Goal: Communication & Community: Participate in discussion

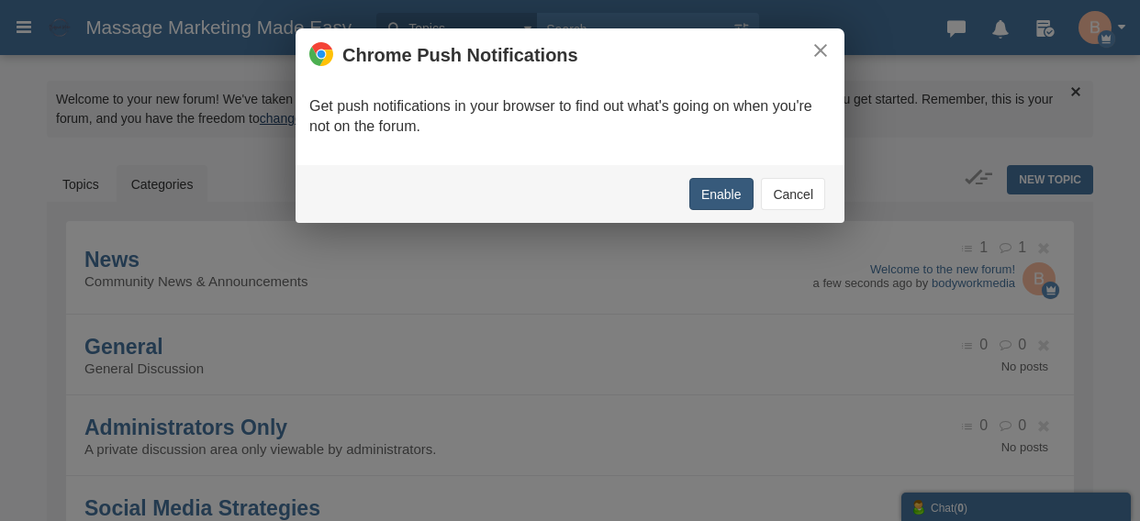
click at [716, 194] on button "Enable" at bounding box center [721, 194] width 64 height 32
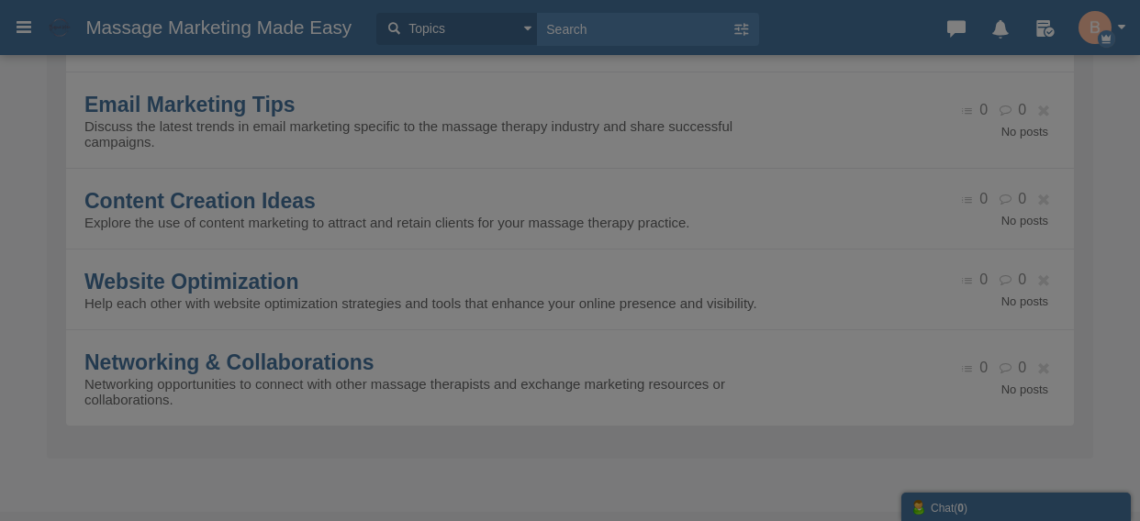
scroll to position [509, 0]
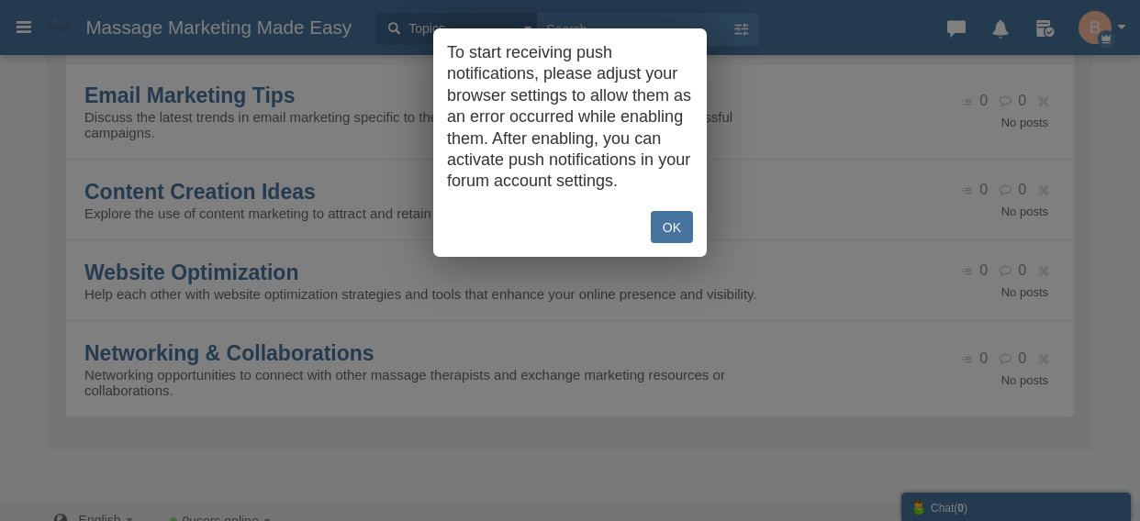
click at [670, 243] on link "OK" at bounding box center [672, 227] width 42 height 32
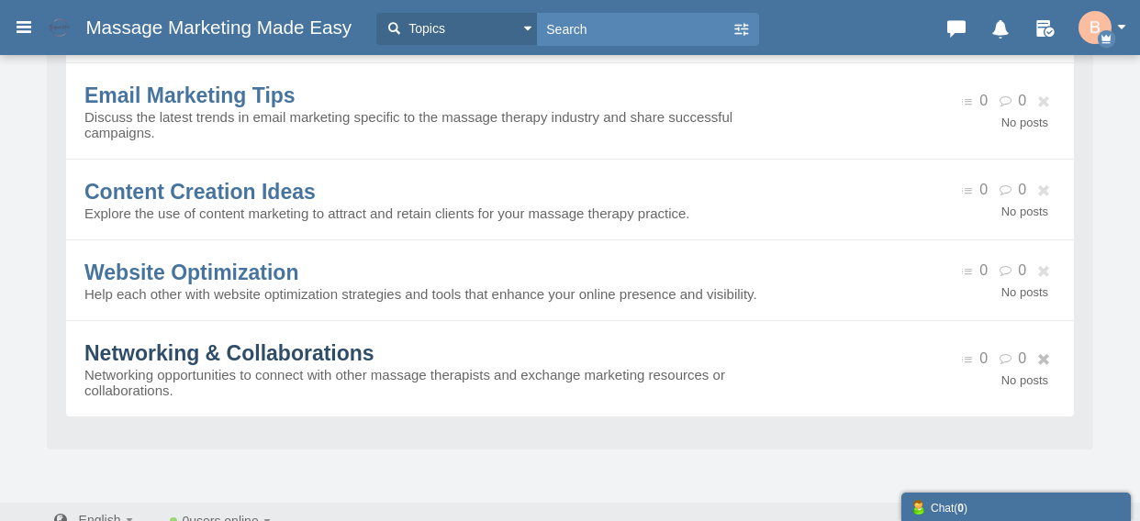
scroll to position [542, 0]
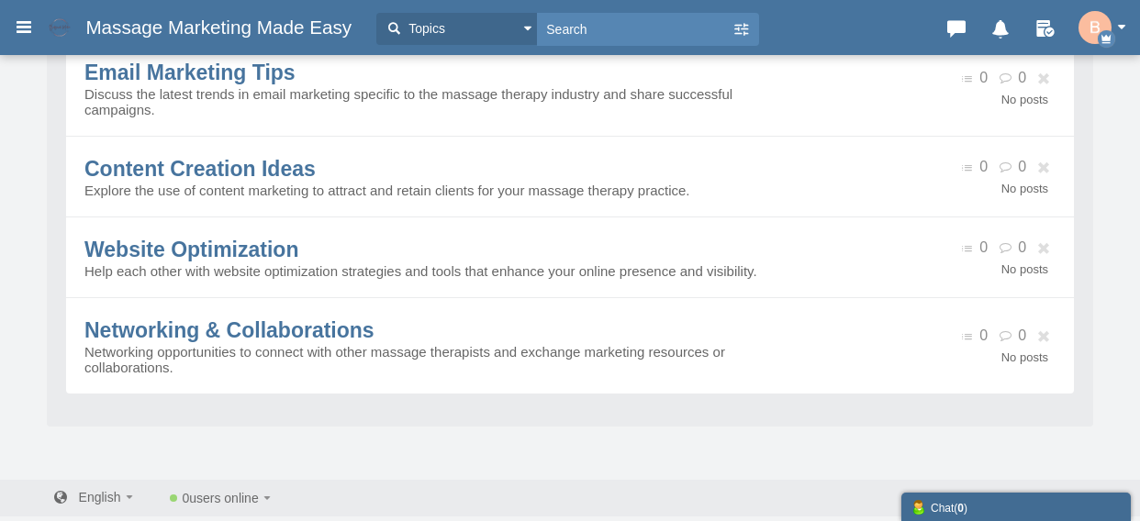
click at [987, 499] on div "Chat ( 0 )" at bounding box center [1016, 506] width 211 height 19
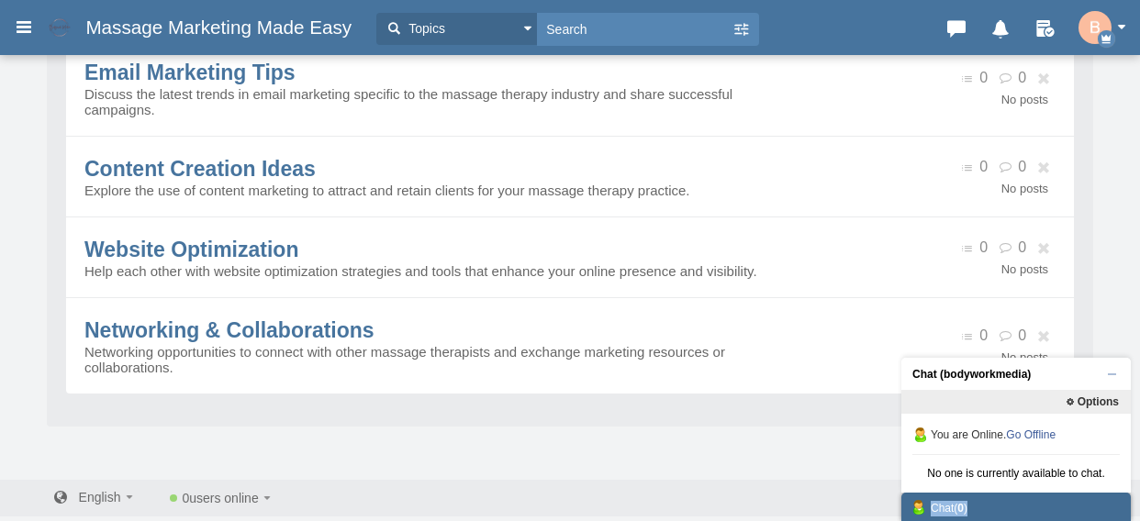
click at [989, 501] on div "Chat ( 0 )" at bounding box center [1016, 506] width 211 height 19
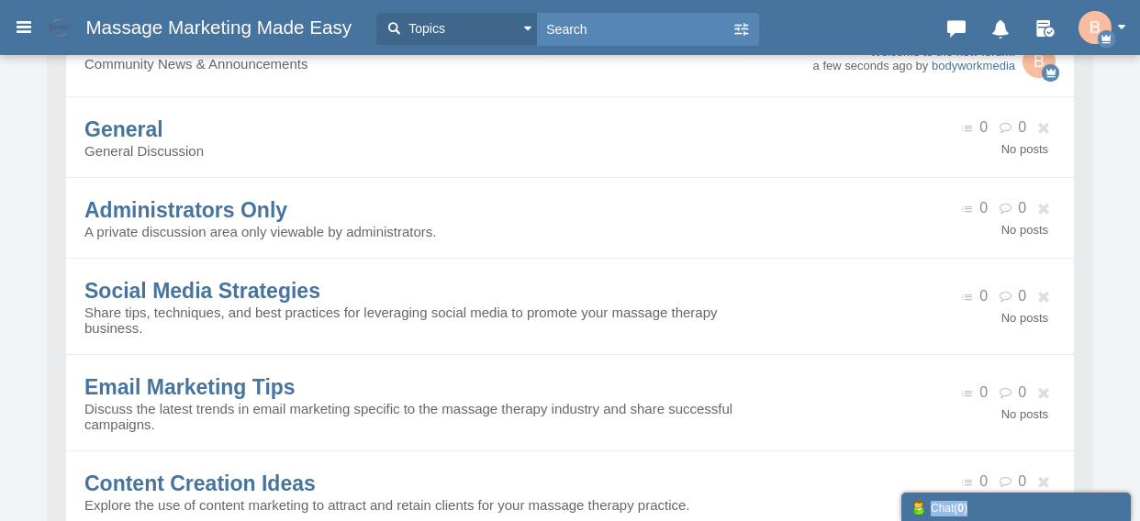
scroll to position [0, 0]
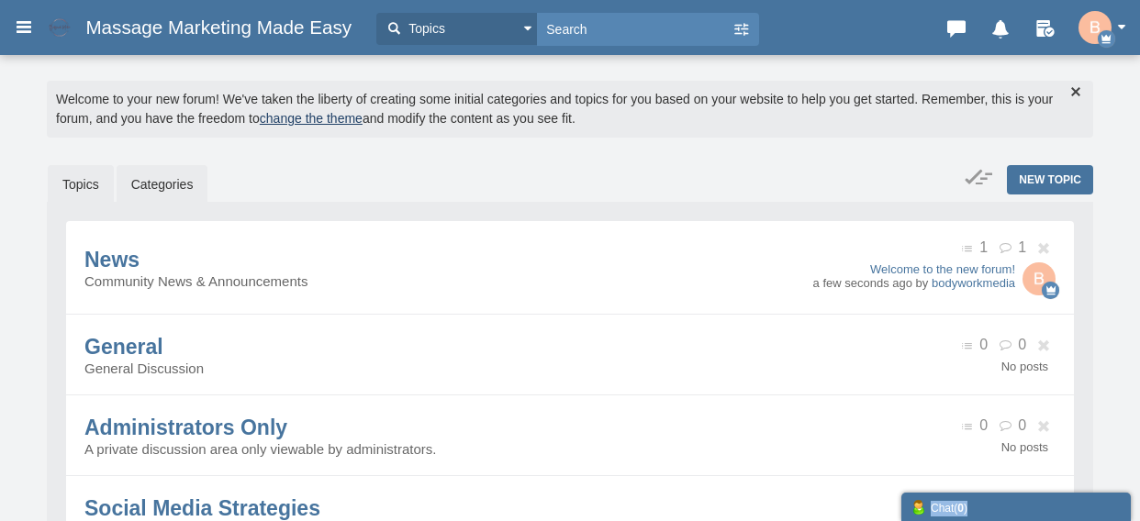
click at [85, 182] on link "Topics" at bounding box center [81, 184] width 66 height 39
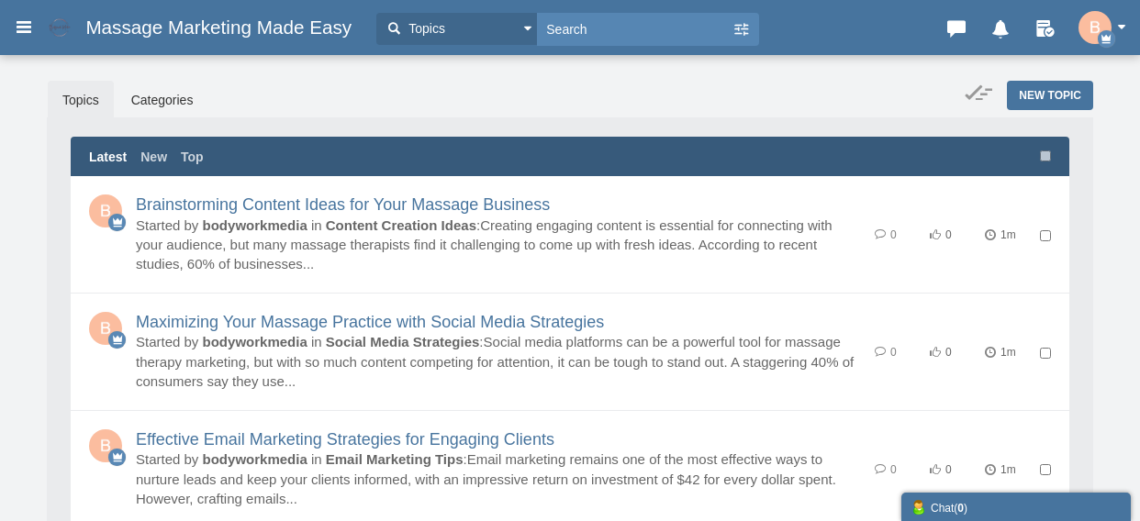
click at [524, 25] on button "Topics" at bounding box center [456, 29] width 161 height 32
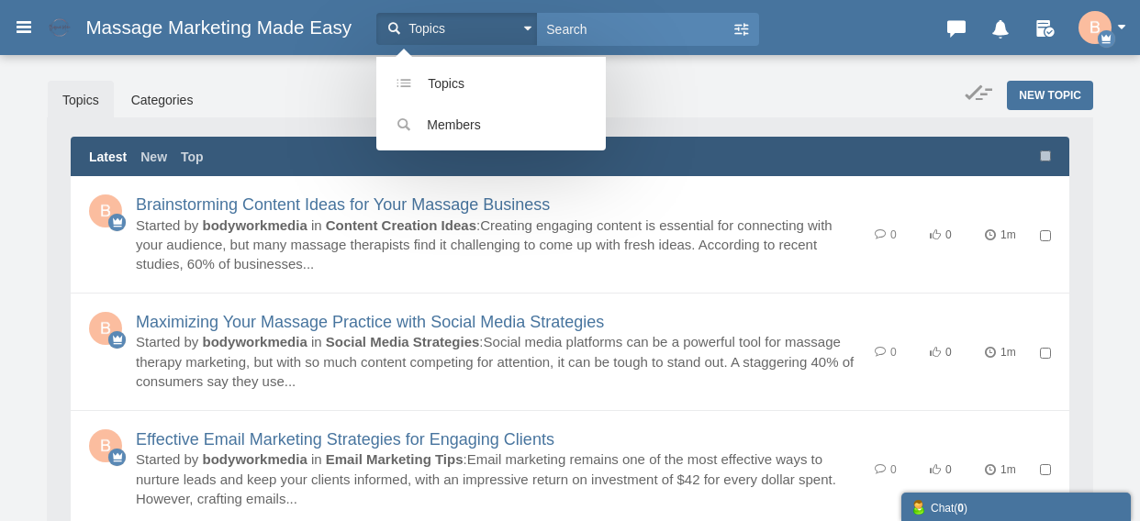
click at [524, 25] on button "Topics" at bounding box center [456, 29] width 161 height 32
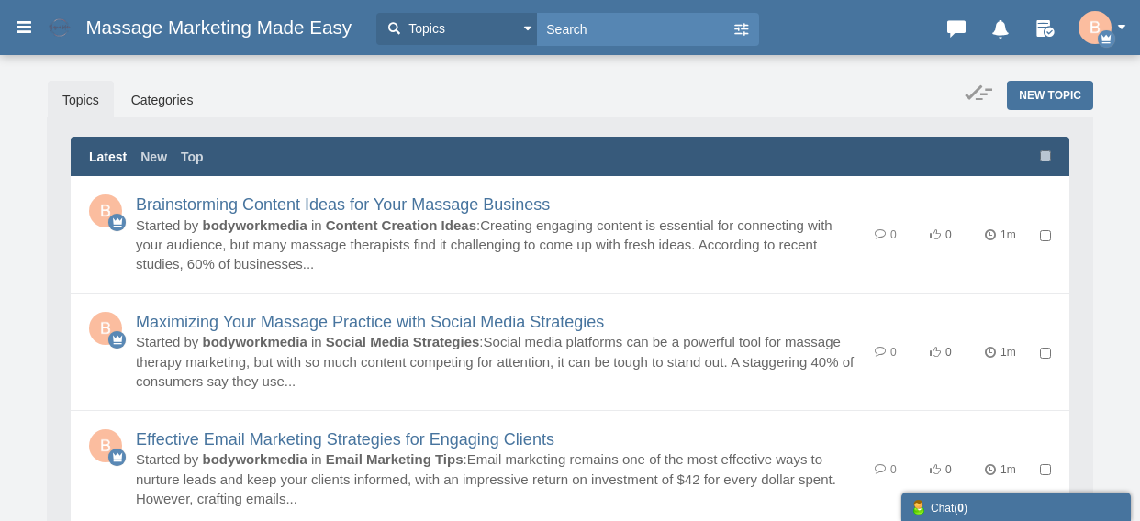
click at [524, 25] on button "Topics" at bounding box center [456, 29] width 161 height 32
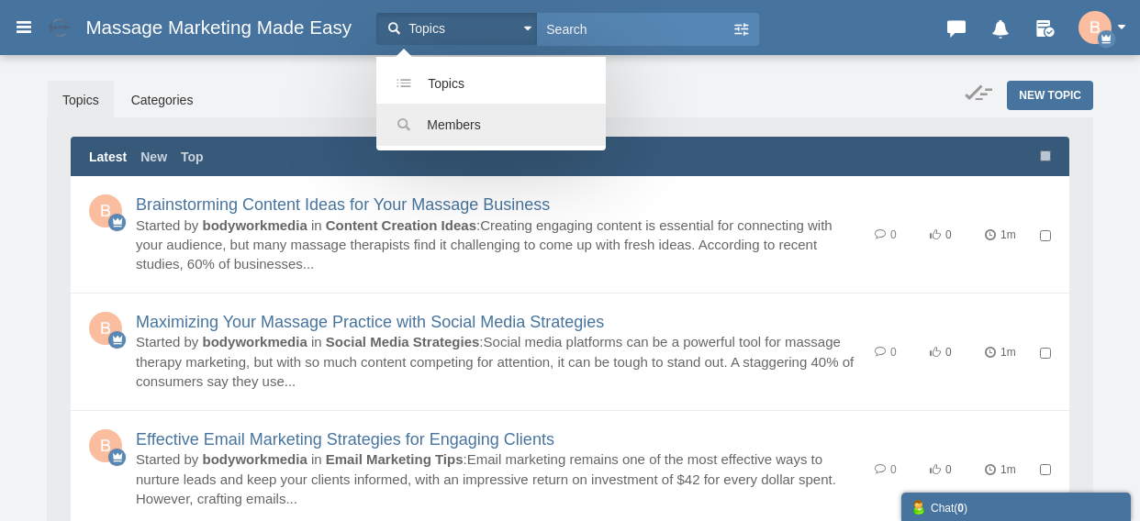
click at [480, 129] on span "Members" at bounding box center [453, 124] width 53 height 15
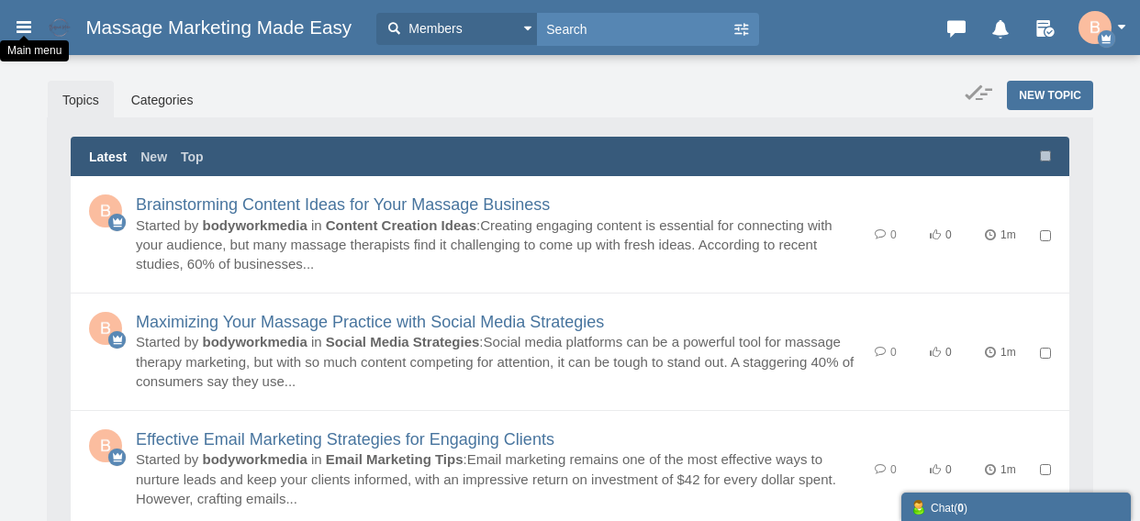
click at [20, 22] on icon at bounding box center [24, 26] width 20 height 33
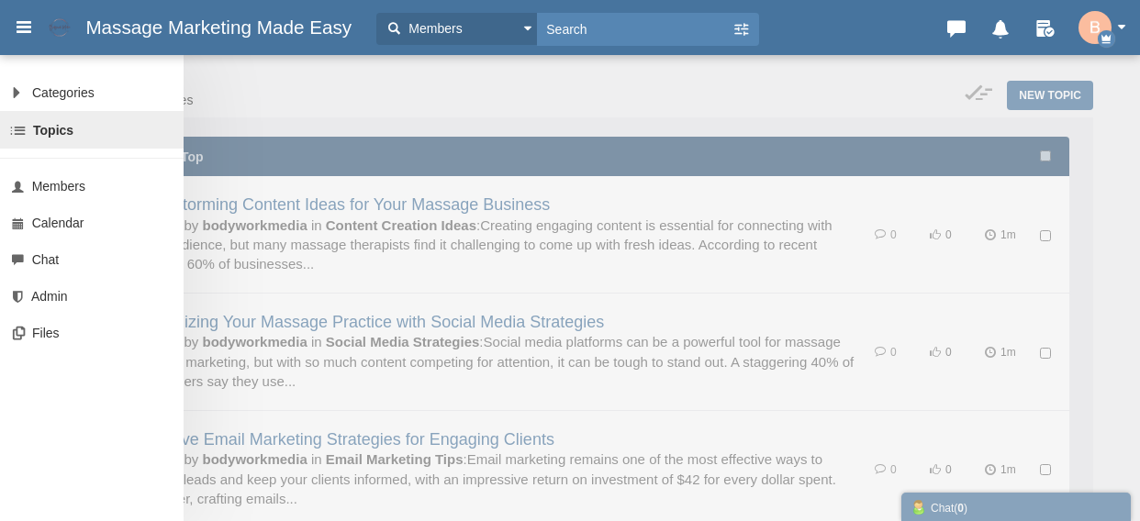
click at [866, 78] on div "Categories All Categories Categories News General Administrators Only Social Me…" at bounding box center [570, 260] width 1140 height 521
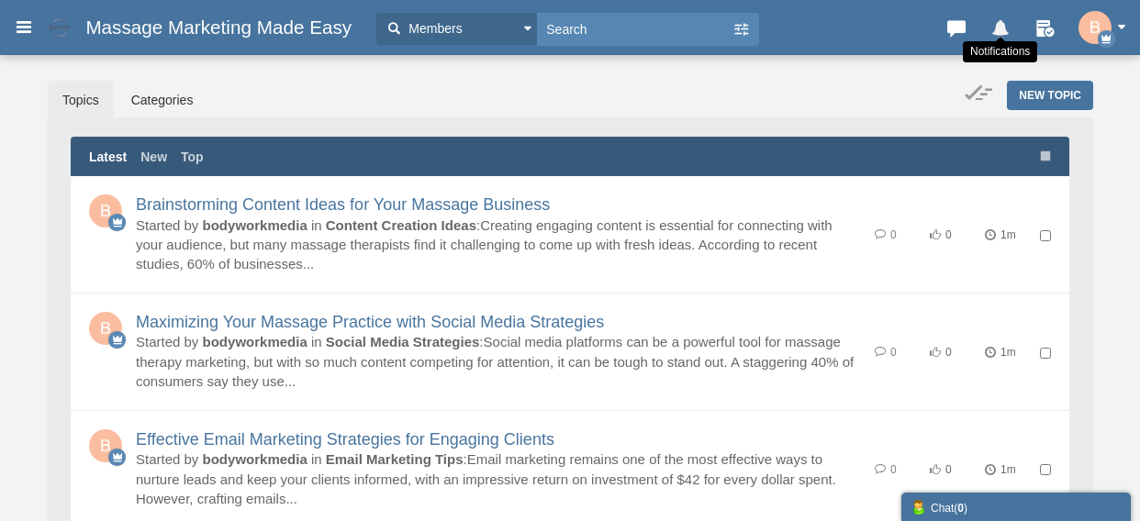
click at [1003, 28] on icon at bounding box center [1001, 25] width 26 height 18
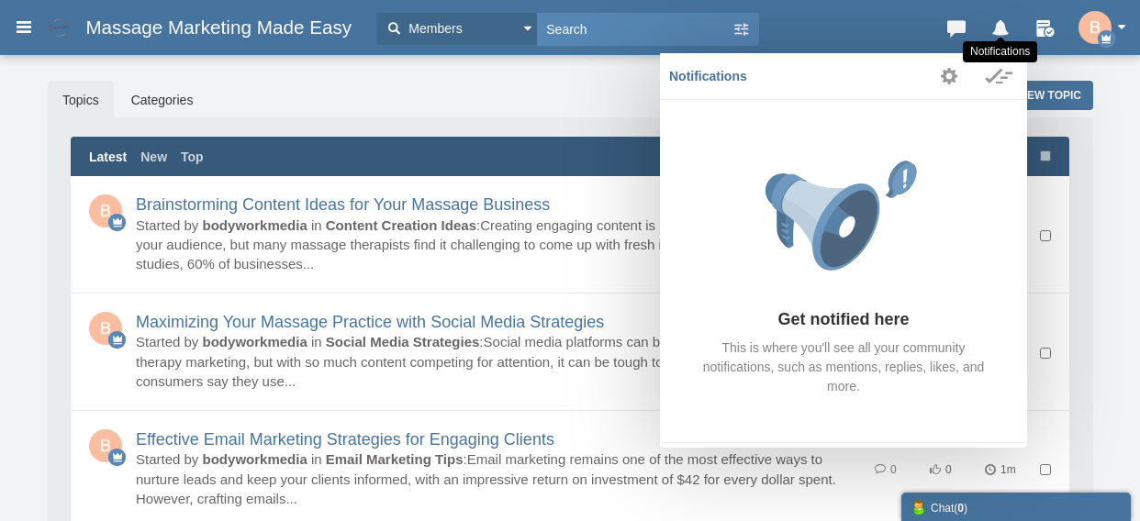
click at [1003, 28] on icon at bounding box center [1001, 25] width 26 height 18
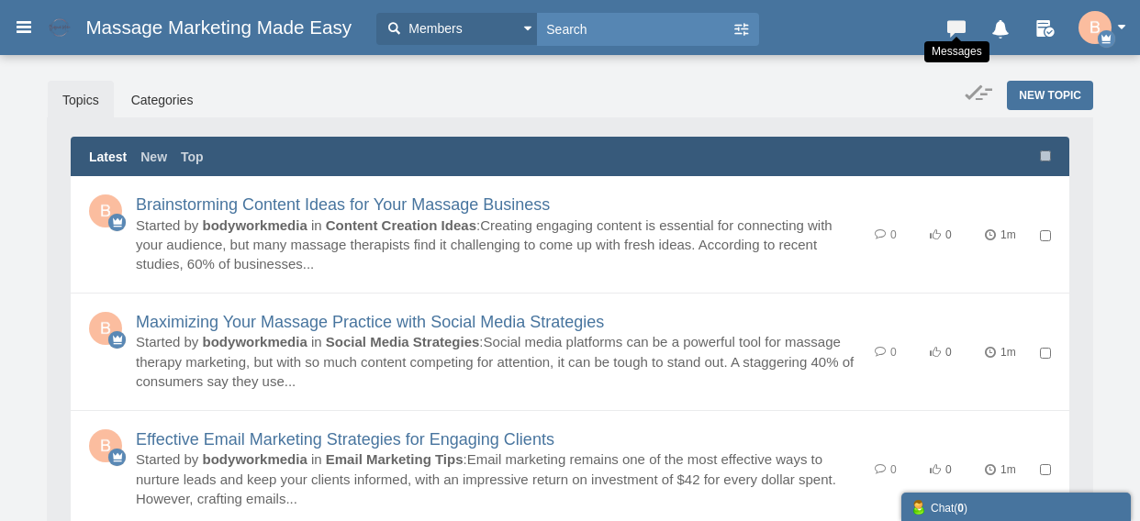
click at [953, 24] on icon at bounding box center [957, 25] width 26 height 18
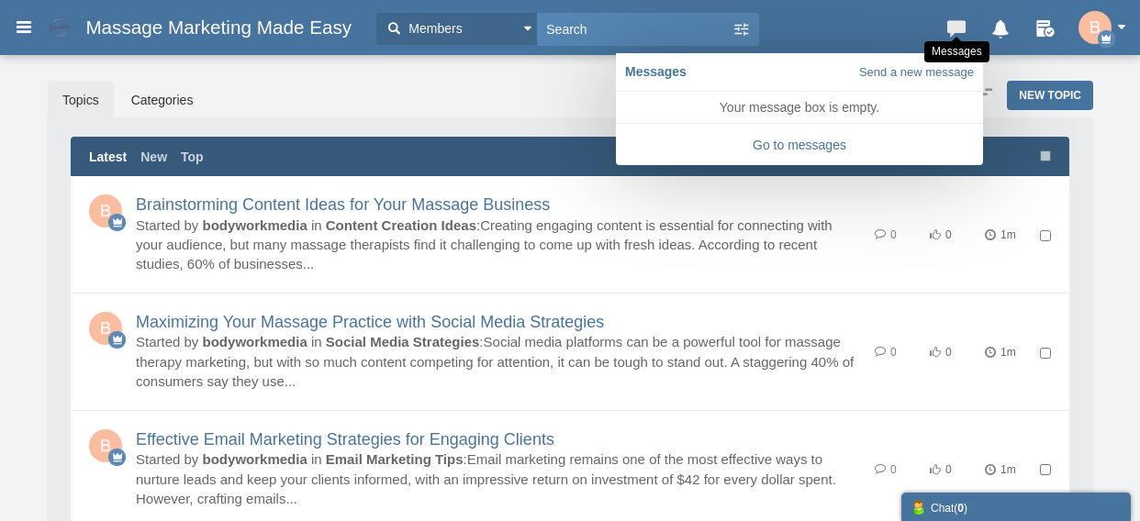
click at [953, 25] on icon at bounding box center [957, 25] width 26 height 18
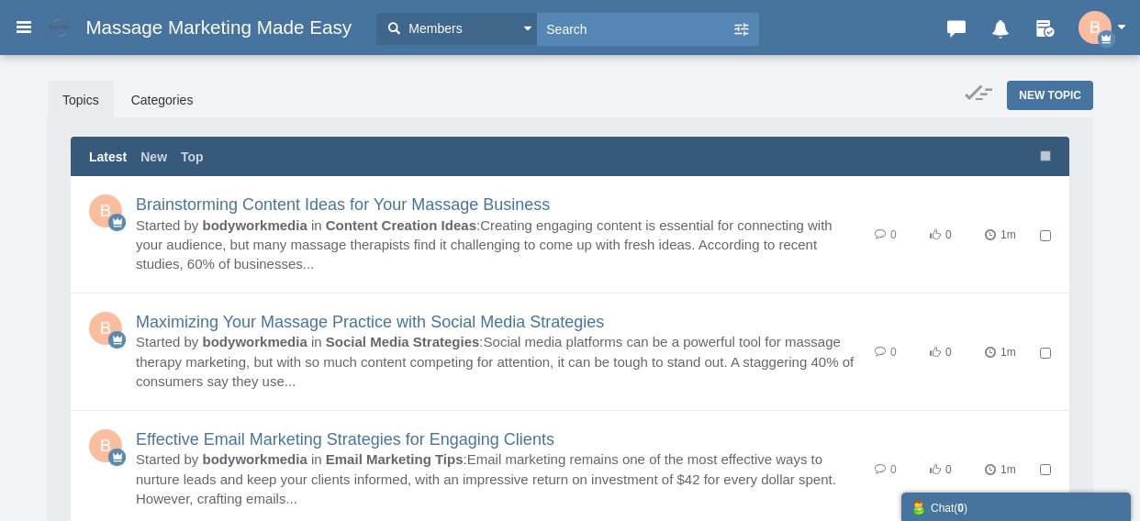
click at [1120, 22] on button "button" at bounding box center [1106, 27] width 57 height 33
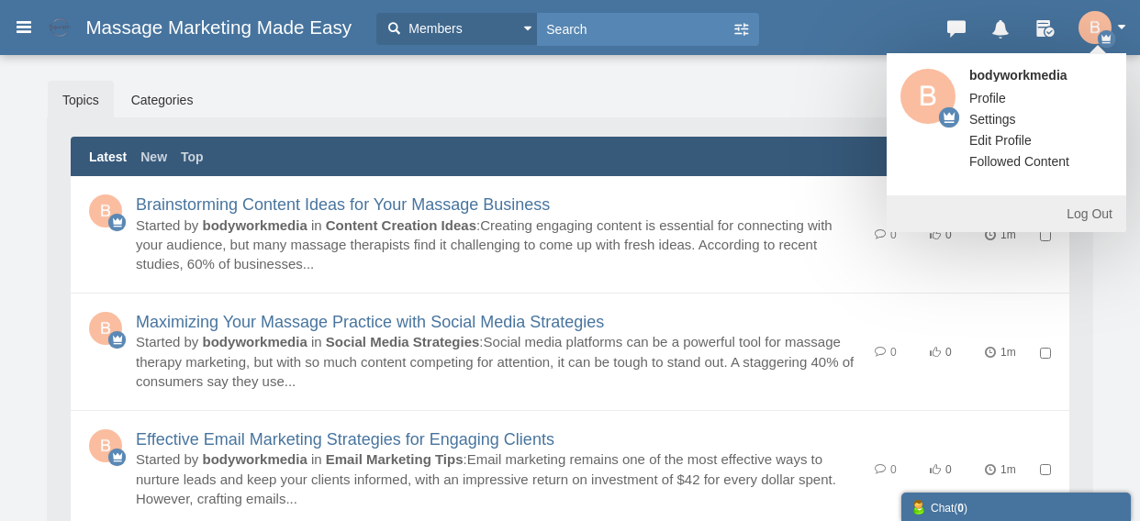
click at [1119, 20] on button "button" at bounding box center [1106, 27] width 57 height 33
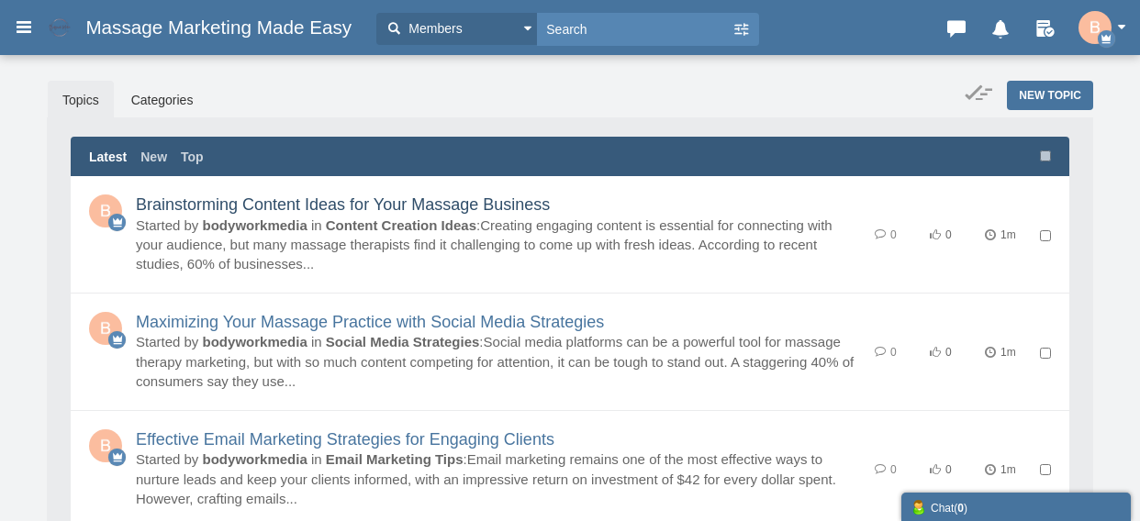
click at [505, 206] on link "Brainstorming Content Ideas for Your Massage Business" at bounding box center [343, 205] width 414 height 18
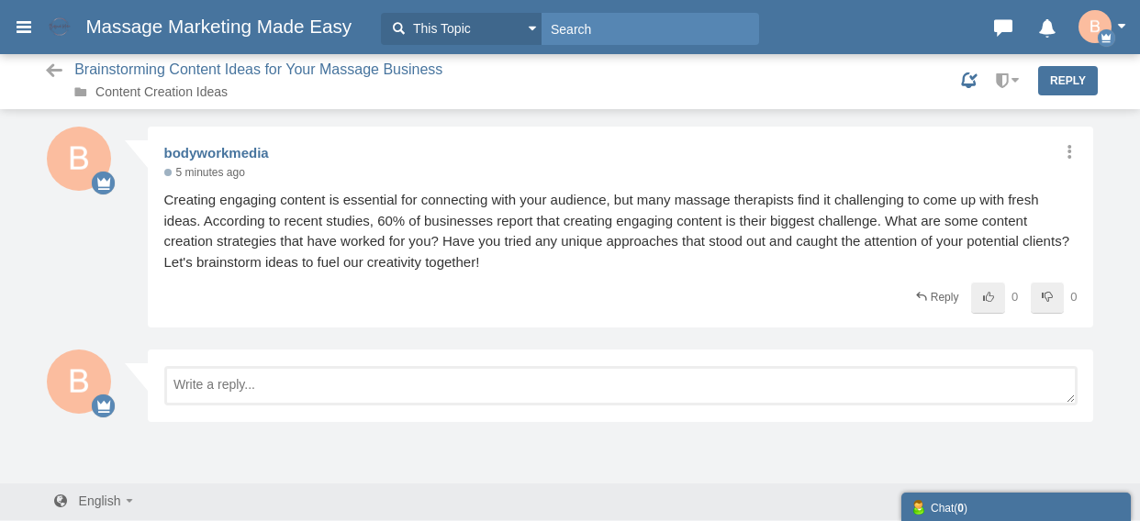
scroll to position [2, 0]
click at [1006, 82] on icon at bounding box center [1002, 81] width 15 height 32
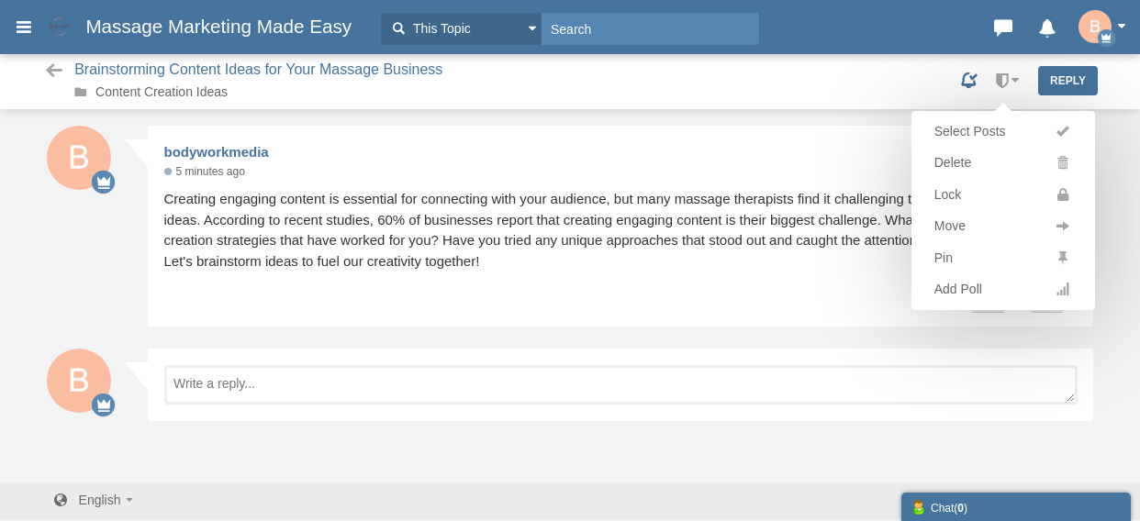
click at [1005, 80] on div "Select Posts [GEOGRAPHIC_DATA] Lock Move Pin Add Poll" at bounding box center [1003, 81] width 34 height 32
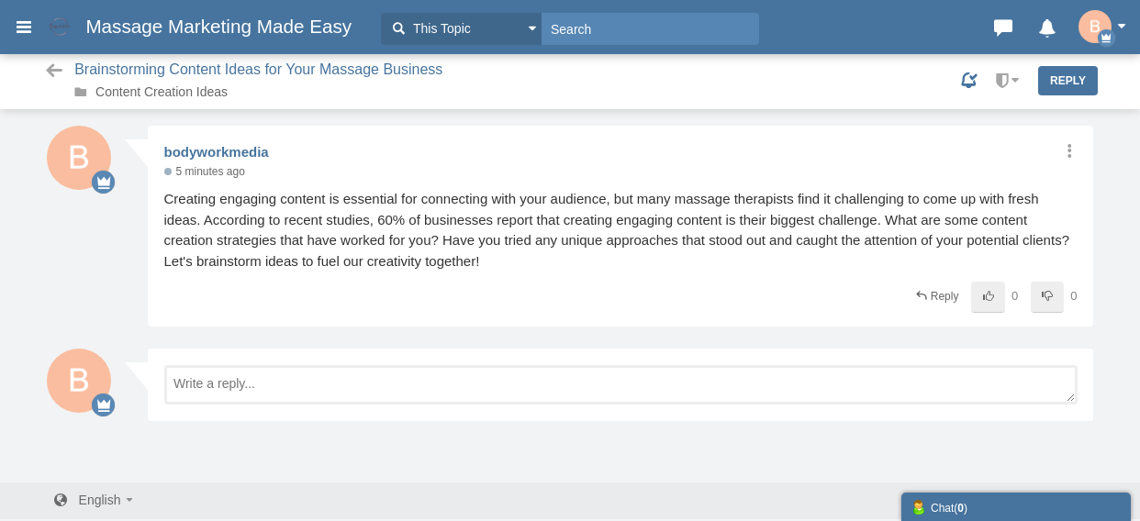
click at [1118, 19] on button "button" at bounding box center [1106, 26] width 57 height 33
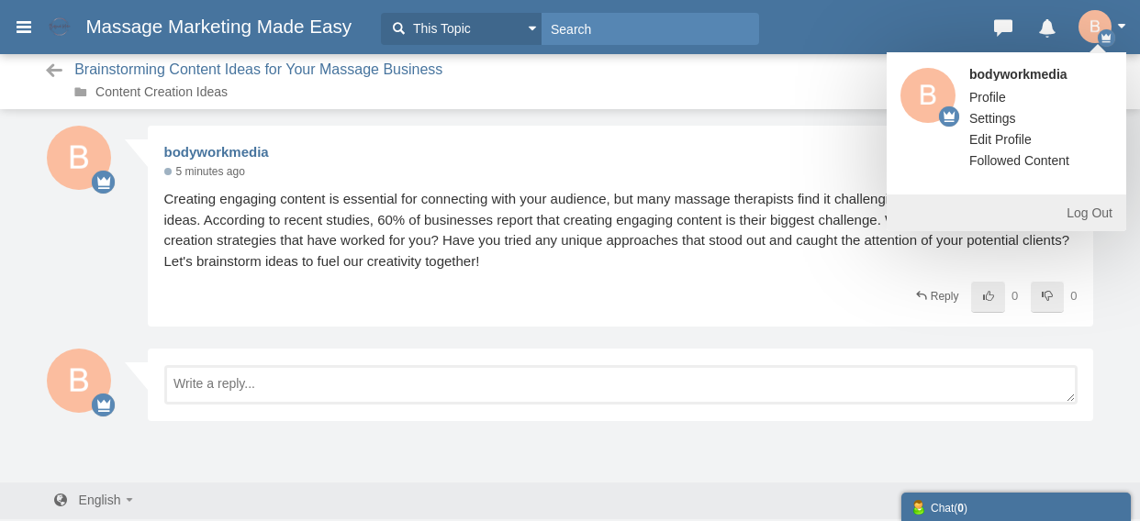
click at [1099, 215] on link "Log Out" at bounding box center [1007, 213] width 240 height 37
